Goal: Information Seeking & Learning: Learn about a topic

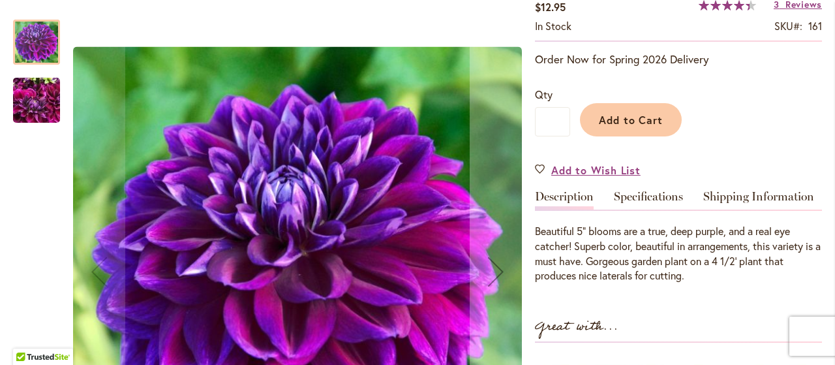
scroll to position [331, 0]
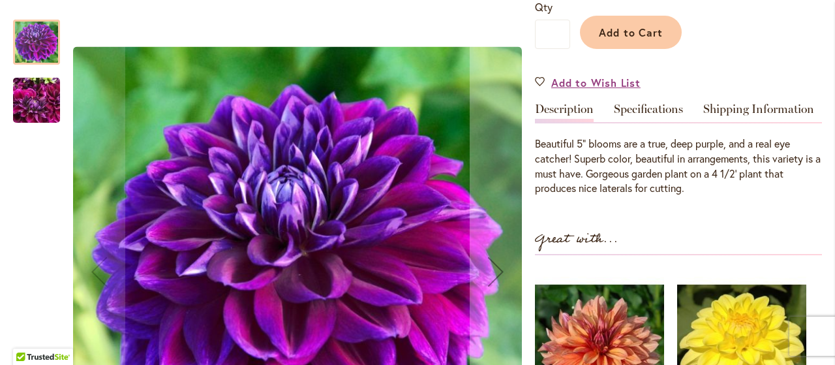
click at [35, 102] on img "BOOGIE NITES" at bounding box center [36, 100] width 47 height 63
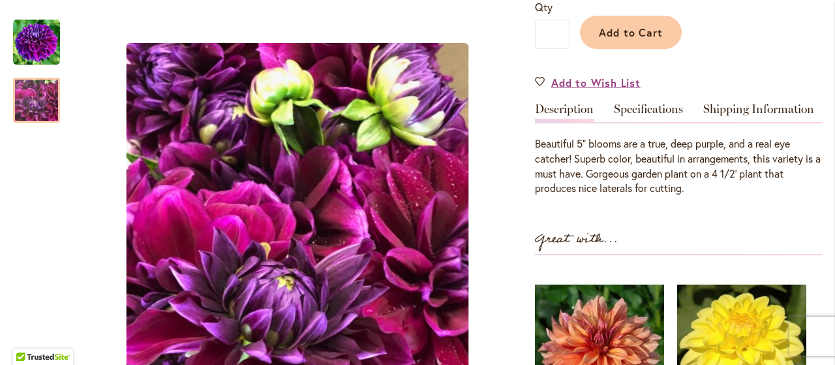
drag, startPoint x: 824, startPoint y: 76, endPoint x: 826, endPoint y: 85, distance: 9.5
click at [826, 85] on body "Skip to Accessibility Information The store will not work correctly in the case…" at bounding box center [417, 182] width 835 height 365
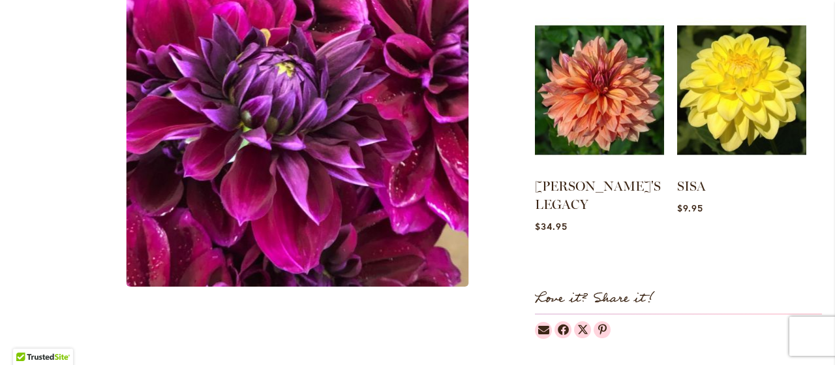
scroll to position [314, 0]
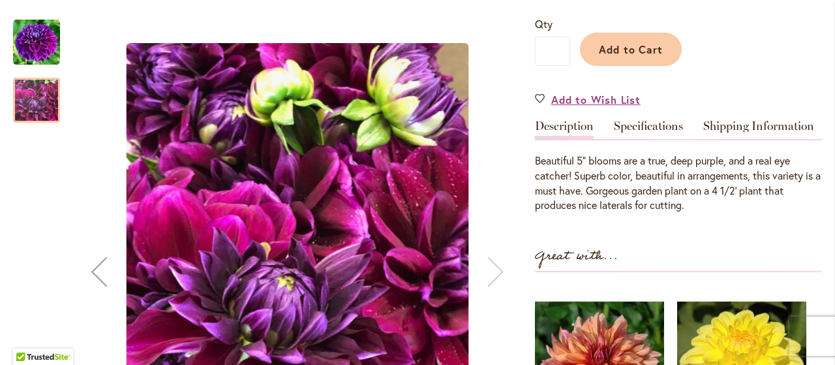
click at [32, 37] on img "BOOGIE NITES" at bounding box center [36, 42] width 47 height 47
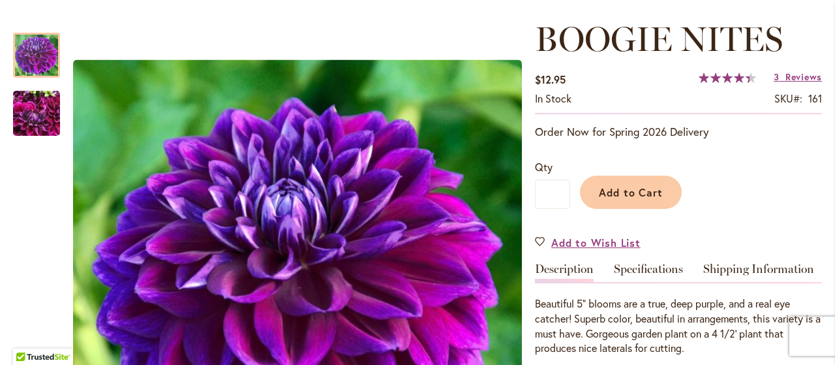
scroll to position [175, 0]
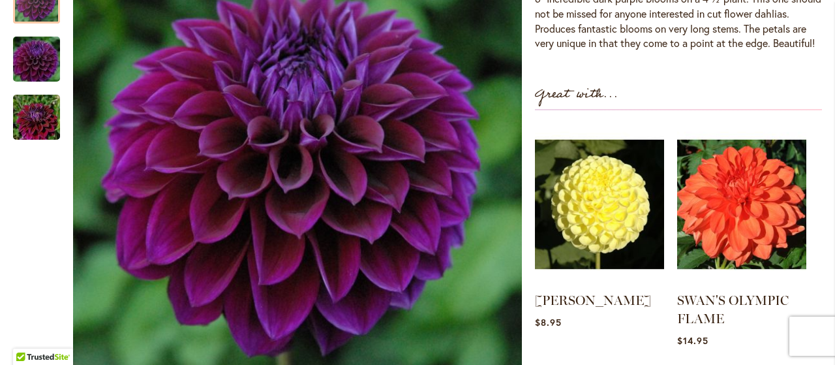
scroll to position [487, 0]
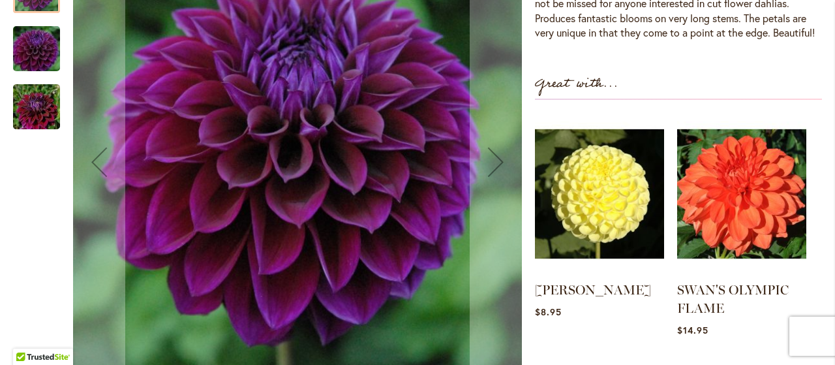
click at [489, 177] on div "Next" at bounding box center [496, 161] width 52 height 52
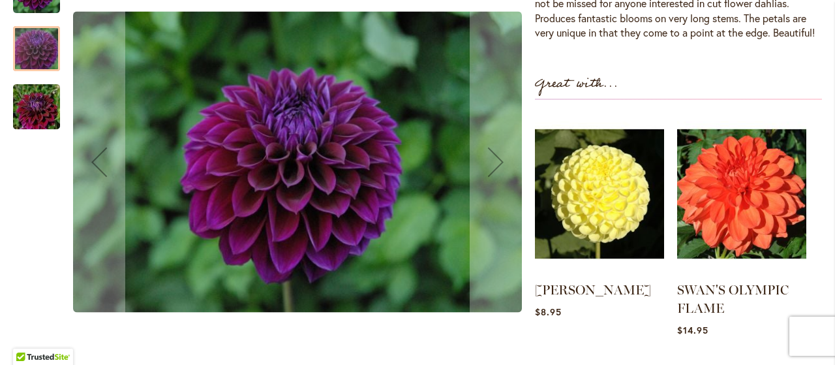
click at [489, 177] on div "Next" at bounding box center [496, 161] width 52 height 52
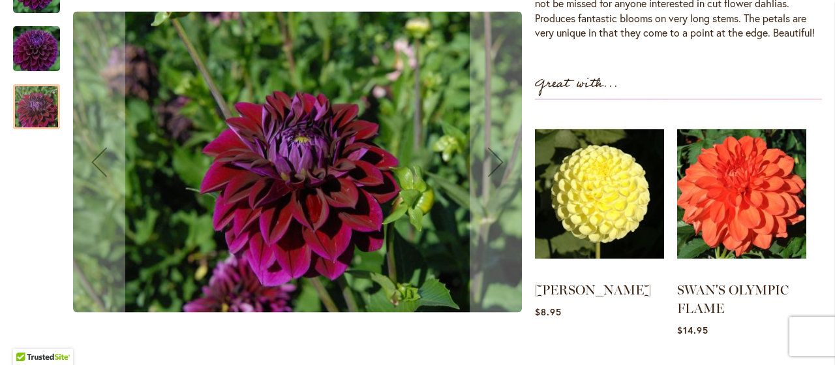
click at [489, 177] on div "Next" at bounding box center [496, 161] width 52 height 52
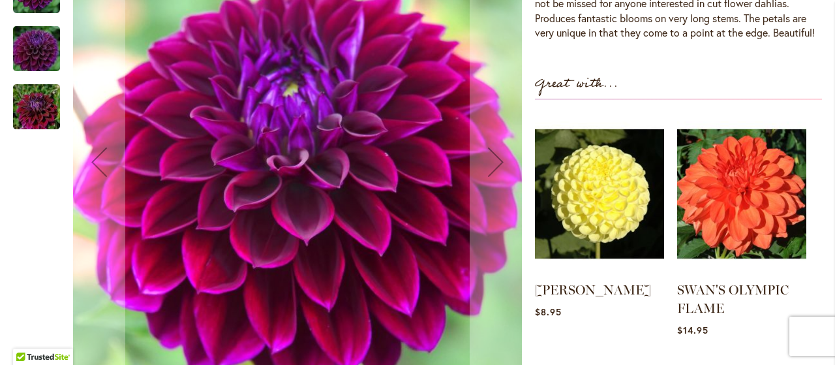
click at [489, 177] on div "Next" at bounding box center [496, 161] width 52 height 52
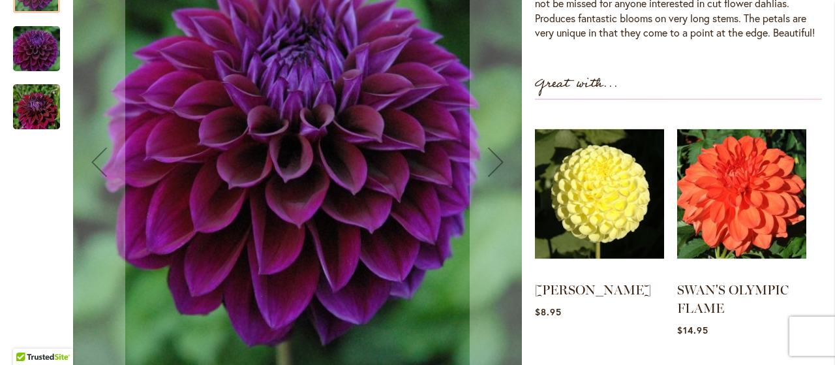
click at [489, 177] on div "Next" at bounding box center [496, 161] width 52 height 52
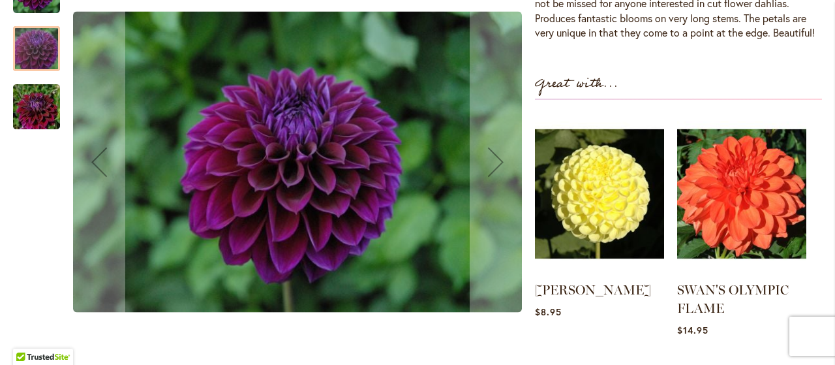
click at [489, 177] on div "Next" at bounding box center [496, 161] width 52 height 52
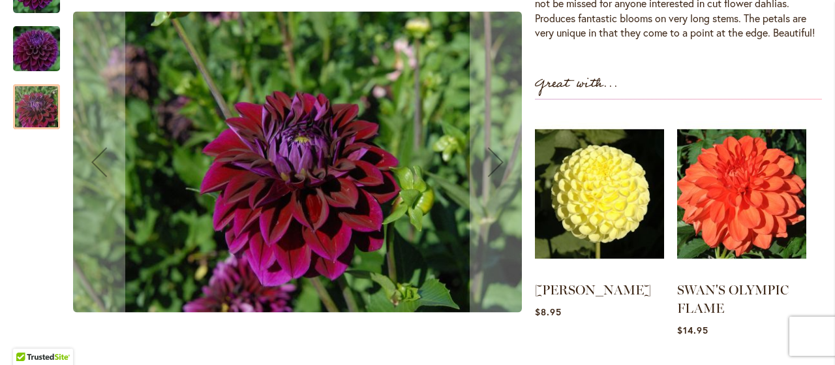
click at [489, 177] on div "Next" at bounding box center [496, 161] width 52 height 52
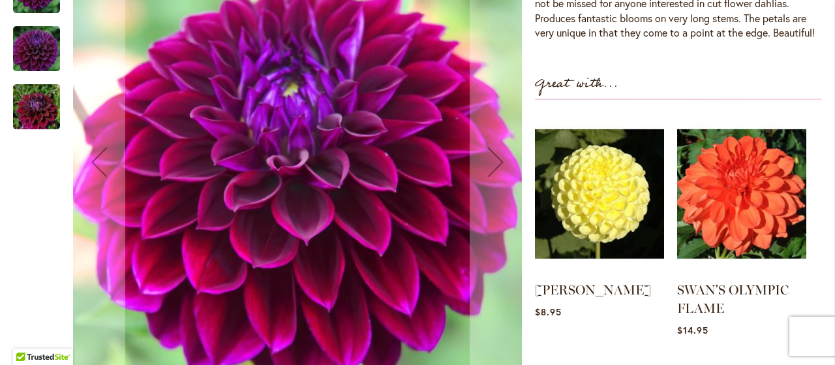
click at [489, 177] on div "Next" at bounding box center [496, 161] width 52 height 52
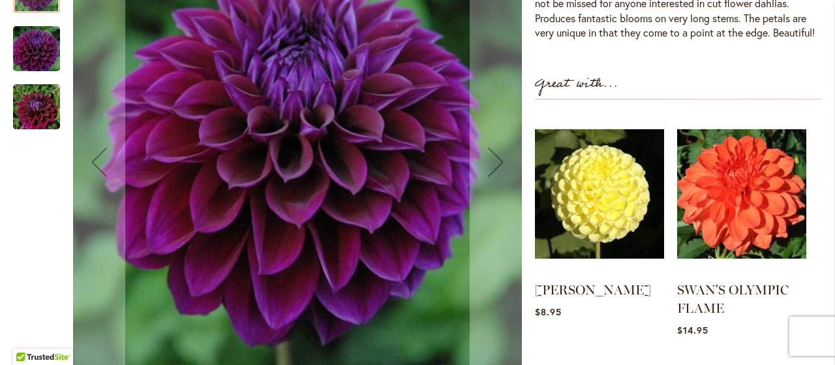
click at [489, 177] on div "Next" at bounding box center [496, 161] width 52 height 52
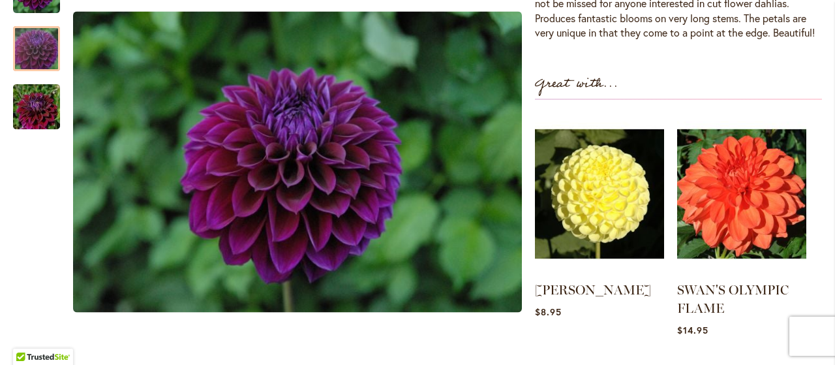
click at [749, 201] on img at bounding box center [741, 194] width 129 height 162
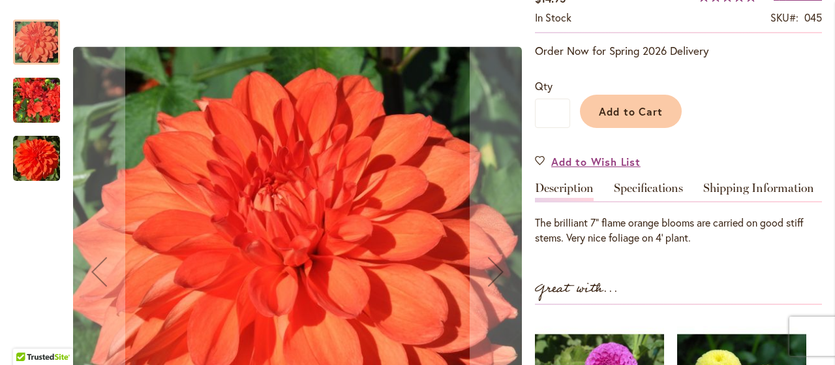
scroll to position [296, 0]
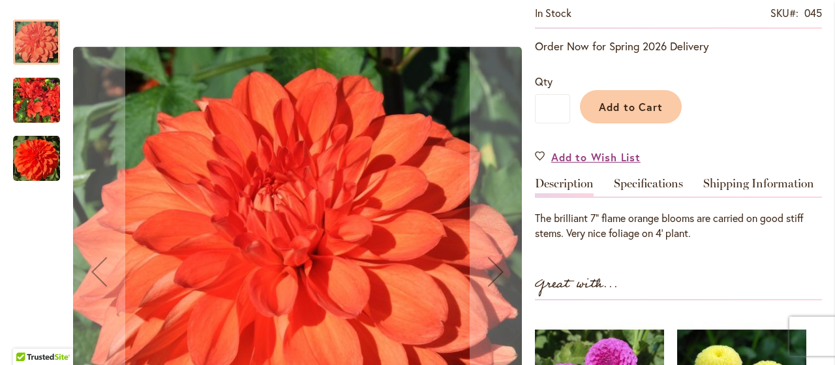
drag, startPoint x: 834, startPoint y: 55, endPoint x: 761, endPoint y: 47, distance: 72.8
click at [761, 47] on p "Order Now for Spring 2026 Delivery" at bounding box center [678, 46] width 287 height 16
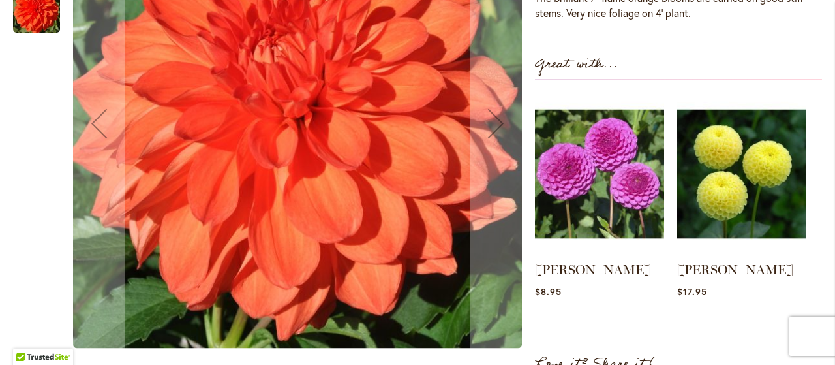
scroll to position [382, 0]
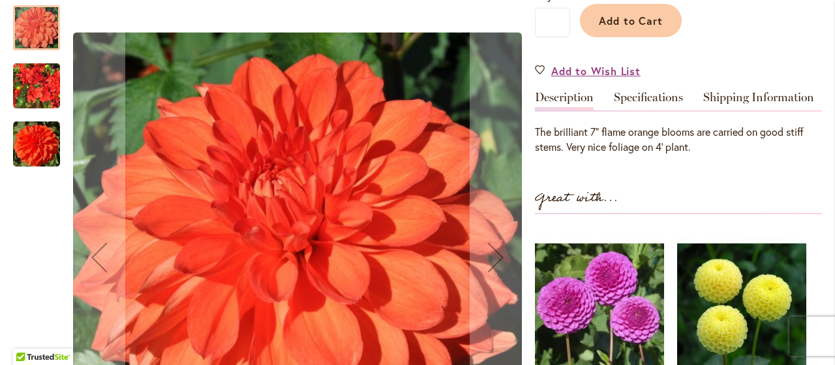
click at [492, 249] on div "Next" at bounding box center [496, 256] width 52 height 52
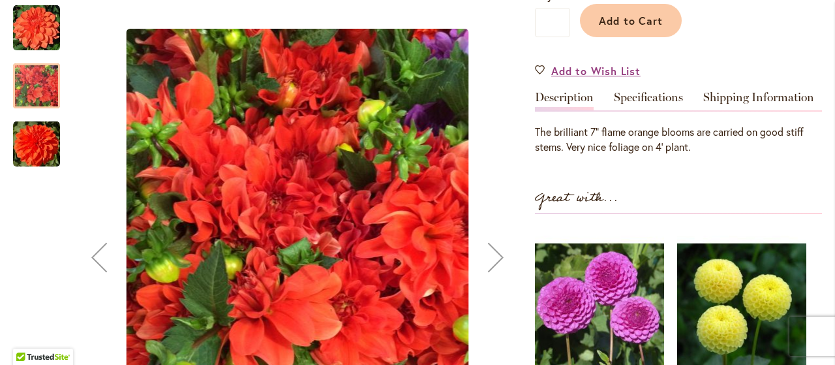
click at [492, 249] on div "Next" at bounding box center [496, 256] width 52 height 52
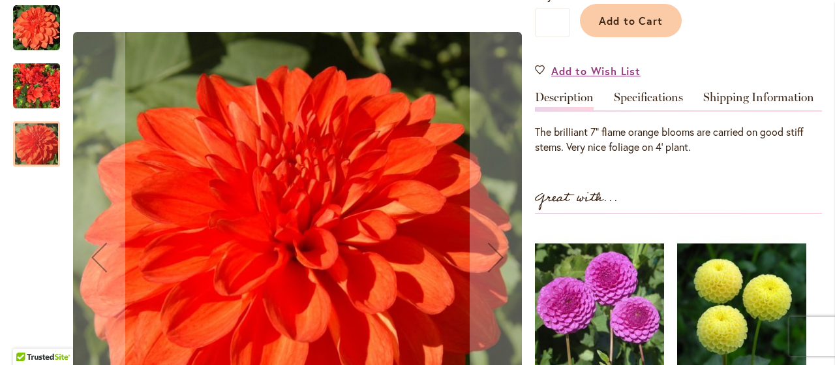
click at [492, 249] on div "Next" at bounding box center [496, 256] width 52 height 52
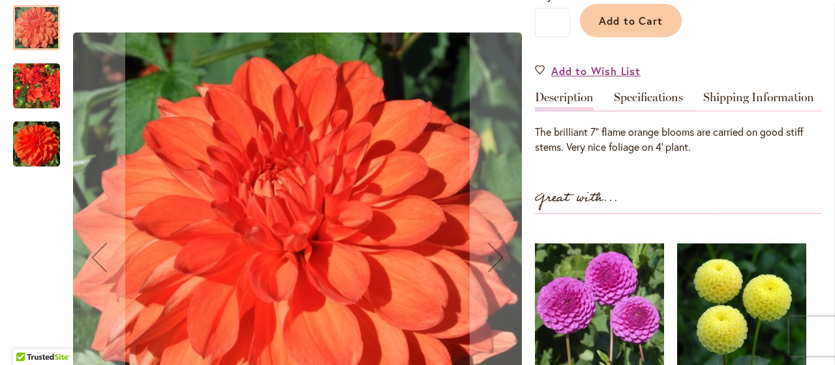
click at [492, 249] on div "Next" at bounding box center [496, 256] width 52 height 52
